Goal: Download file/media

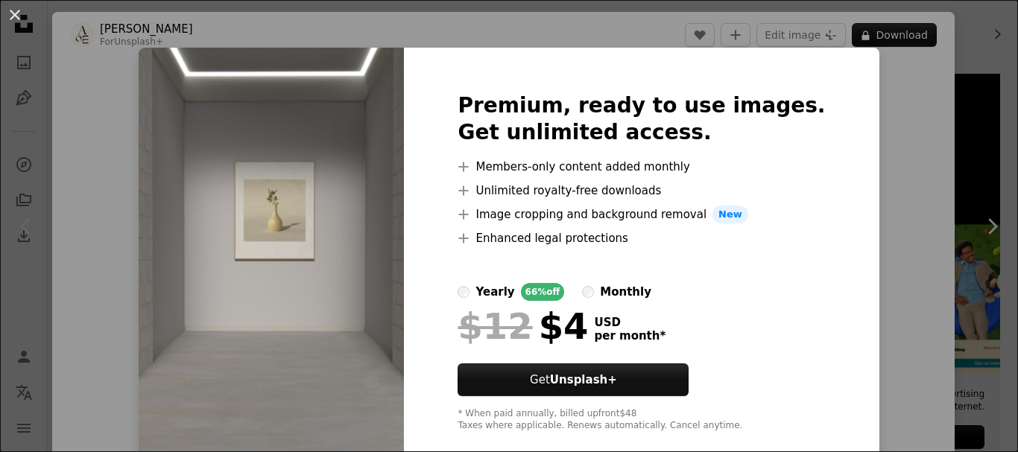
scroll to position [26, 0]
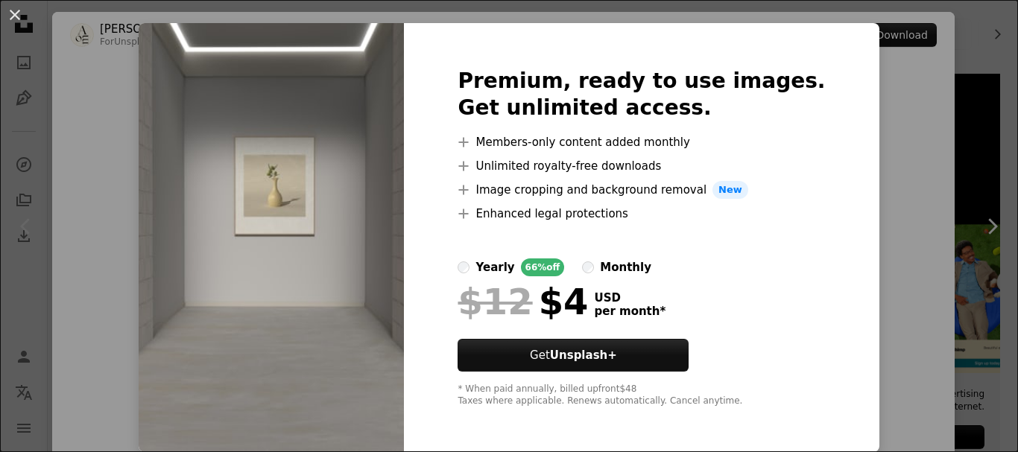
click at [910, 319] on div "An X shape Premium, ready to use images. Get unlimited access. A plus sign Memb…" at bounding box center [509, 226] width 1018 height 452
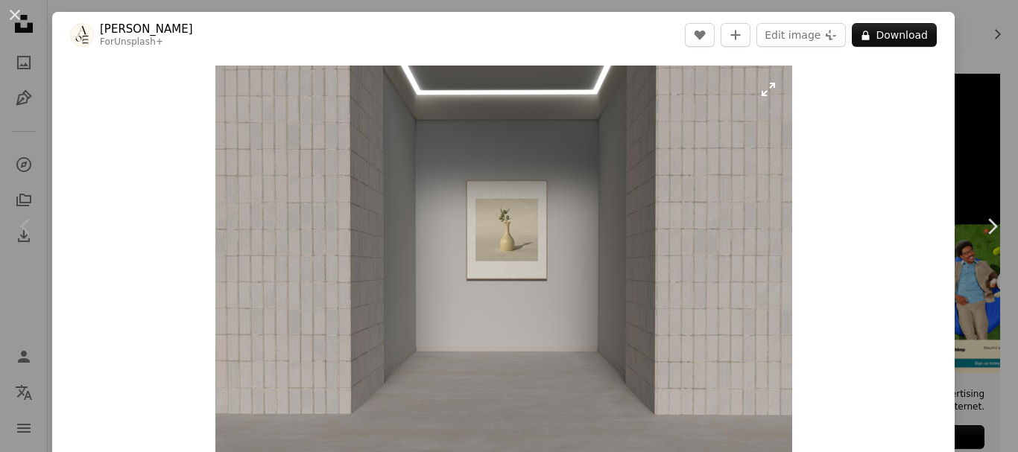
click at [632, 148] on img "Zoom in on this image" at bounding box center [503, 282] width 577 height 433
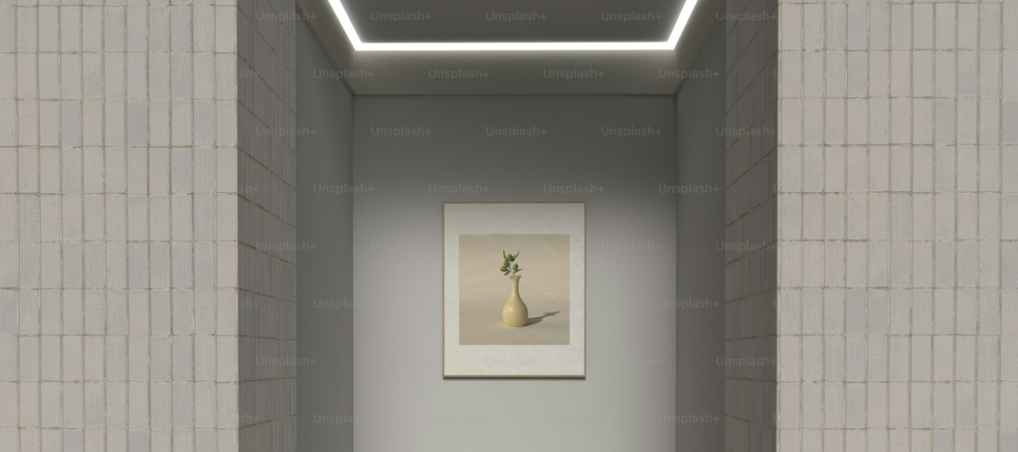
drag, startPoint x: 358, startPoint y: 121, endPoint x: 836, endPoint y: 229, distance: 489.6
click at [836, 229] on img "Zoom out on this image" at bounding box center [508, 381] width 1019 height 765
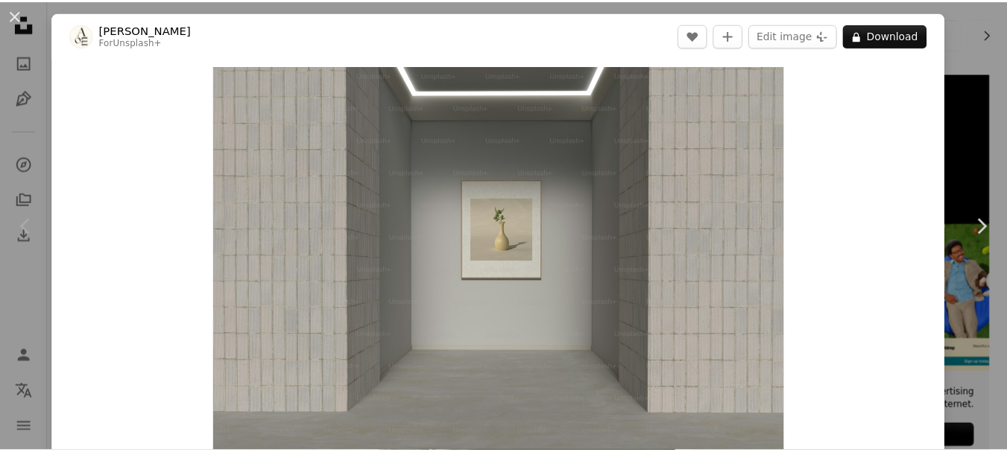
scroll to position [46, 0]
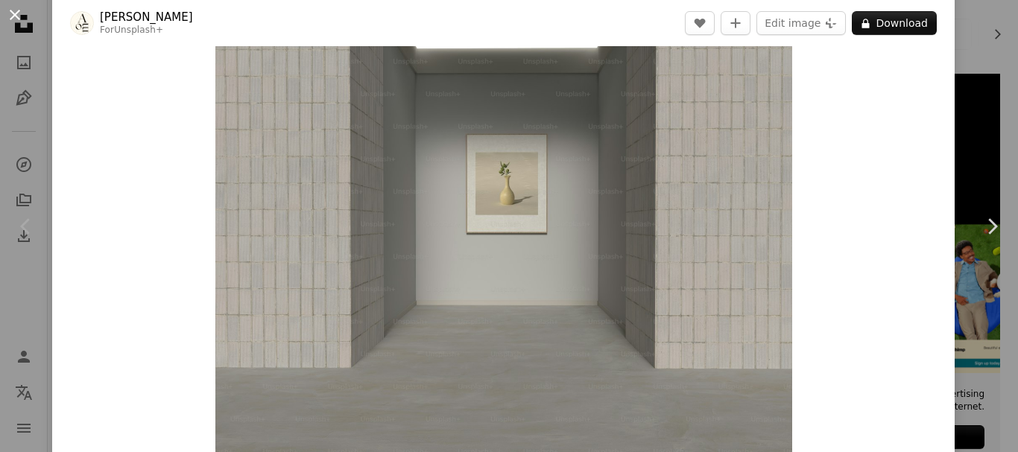
click at [7, 12] on button "An X shape" at bounding box center [15, 15] width 18 height 18
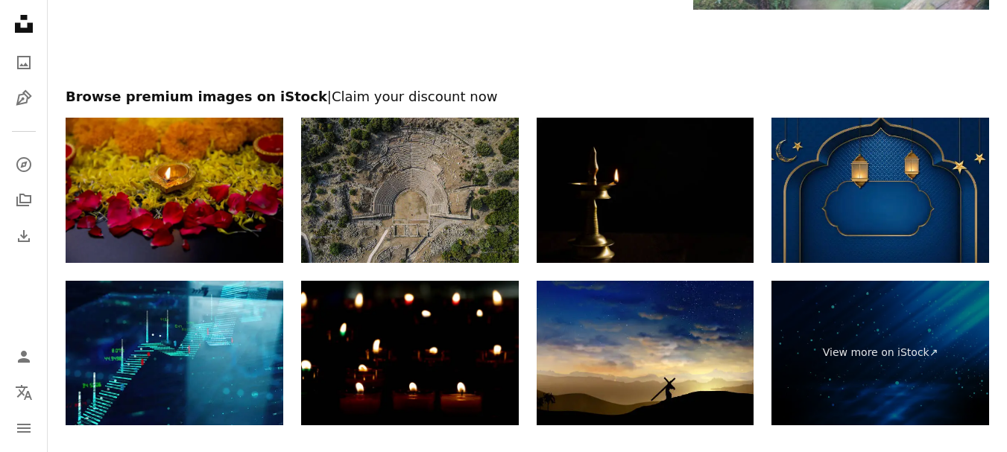
scroll to position [3136, 0]
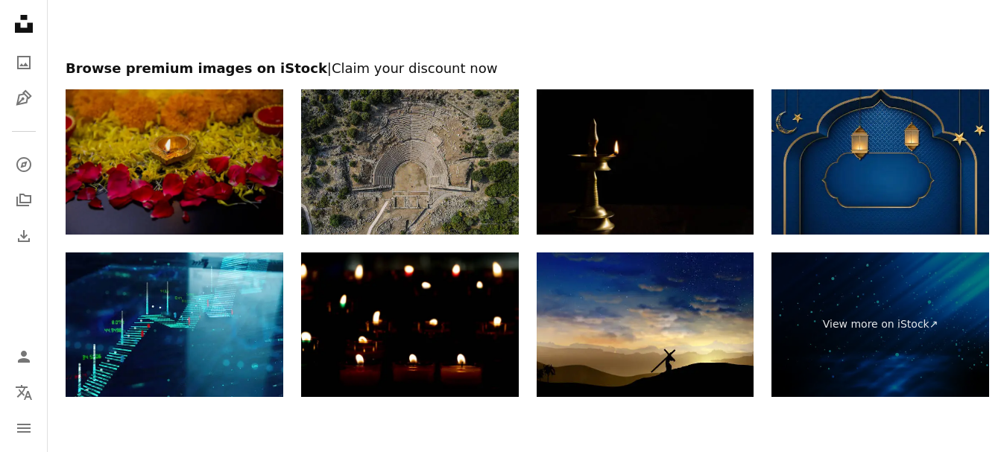
click at [206, 142] on img at bounding box center [175, 161] width 218 height 145
click at [222, 146] on img at bounding box center [175, 161] width 218 height 145
